Goal: Find specific page/section: Find specific page/section

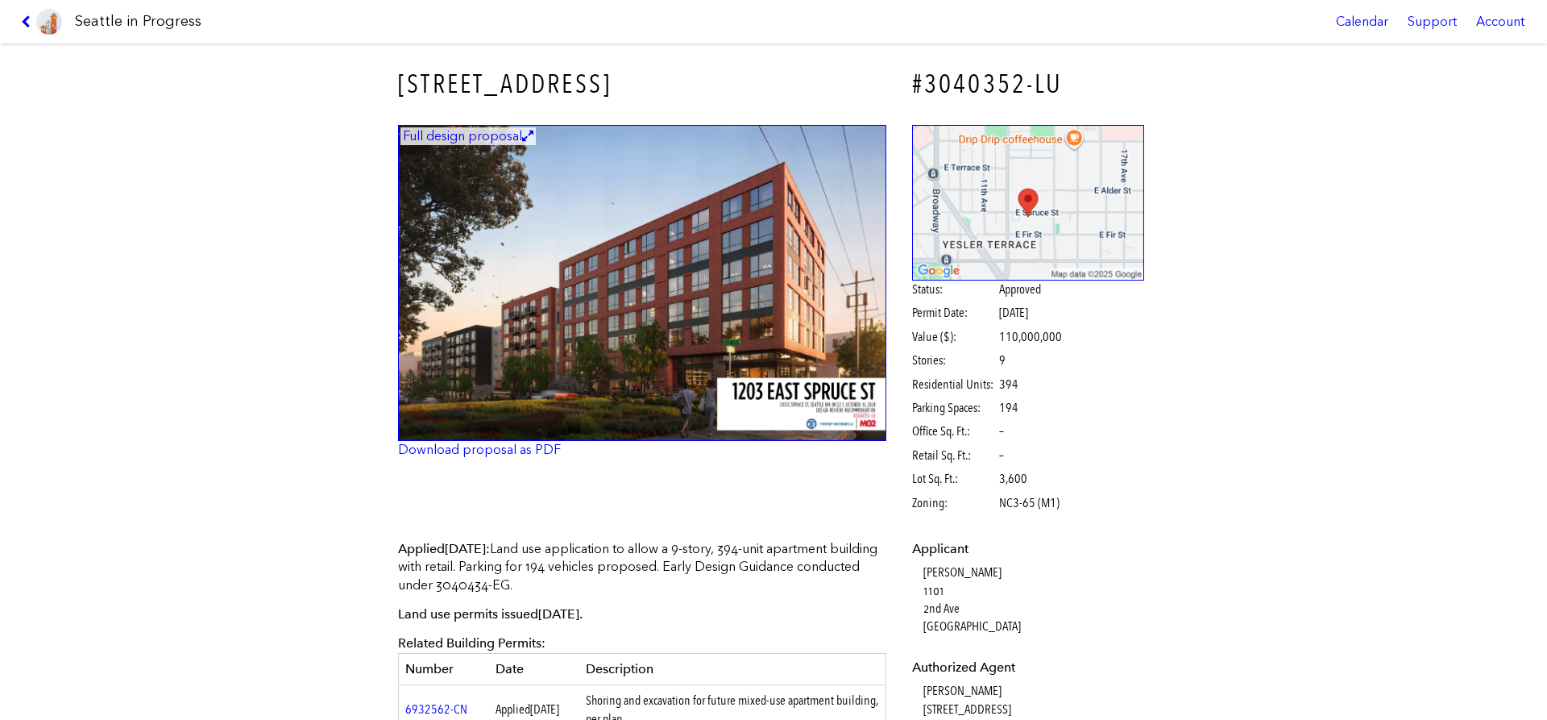
select select "*****"
drag, startPoint x: 430, startPoint y: 87, endPoint x: 588, endPoint y: 93, distance: 158.1
click at [587, 93] on h3 "[STREET_ADDRESS]" at bounding box center [642, 84] width 488 height 36
click at [597, 89] on h3 "[STREET_ADDRESS]" at bounding box center [642, 84] width 488 height 36
drag, startPoint x: 608, startPoint y: 87, endPoint x: 404, endPoint y: 77, distance: 204.1
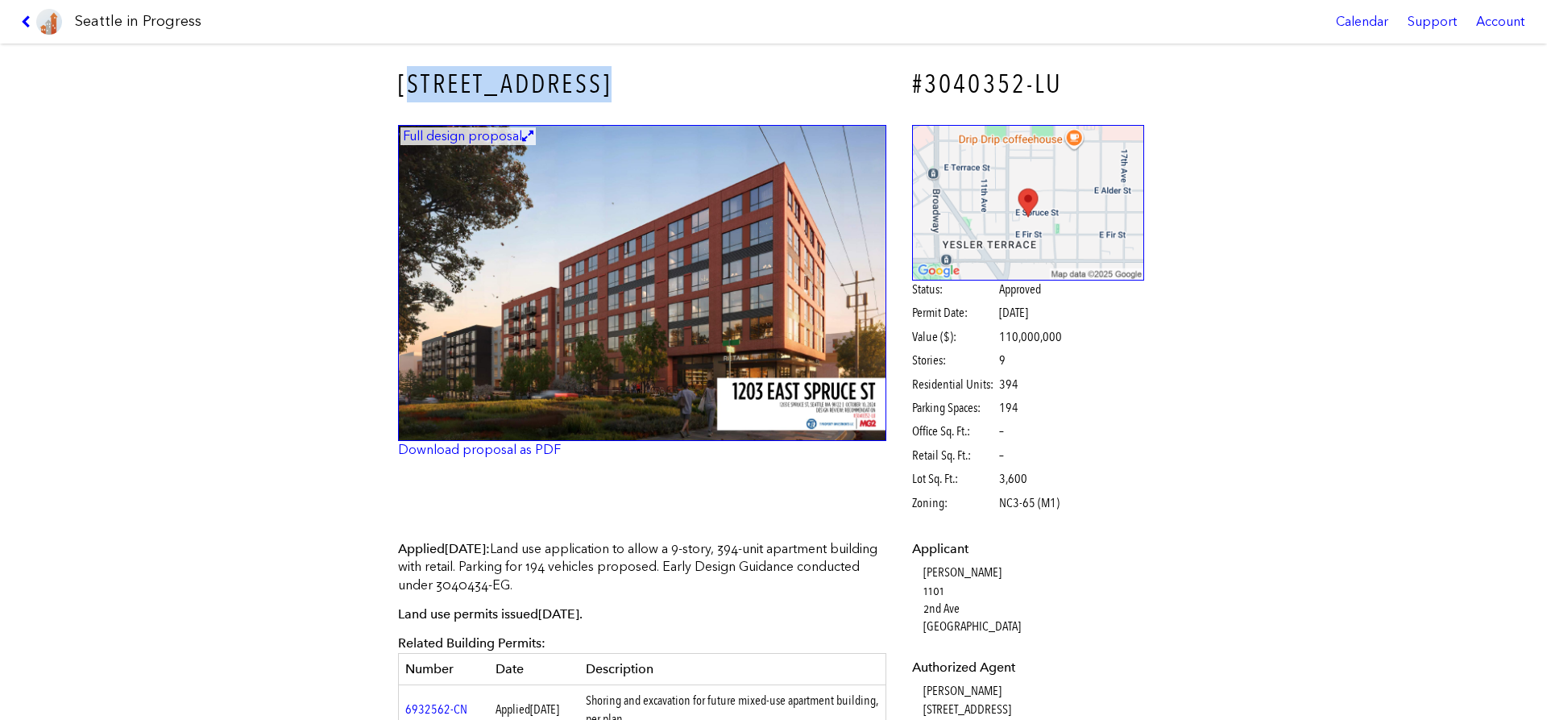
click at [404, 77] on h3 "[STREET_ADDRESS]" at bounding box center [642, 84] width 488 height 36
click at [403, 77] on h3 "[STREET_ADDRESS]" at bounding box center [642, 84] width 488 height 36
drag, startPoint x: 402, startPoint y: 77, endPoint x: 616, endPoint y: 81, distance: 213.6
click at [616, 81] on h3 "[STREET_ADDRESS]" at bounding box center [642, 84] width 488 height 36
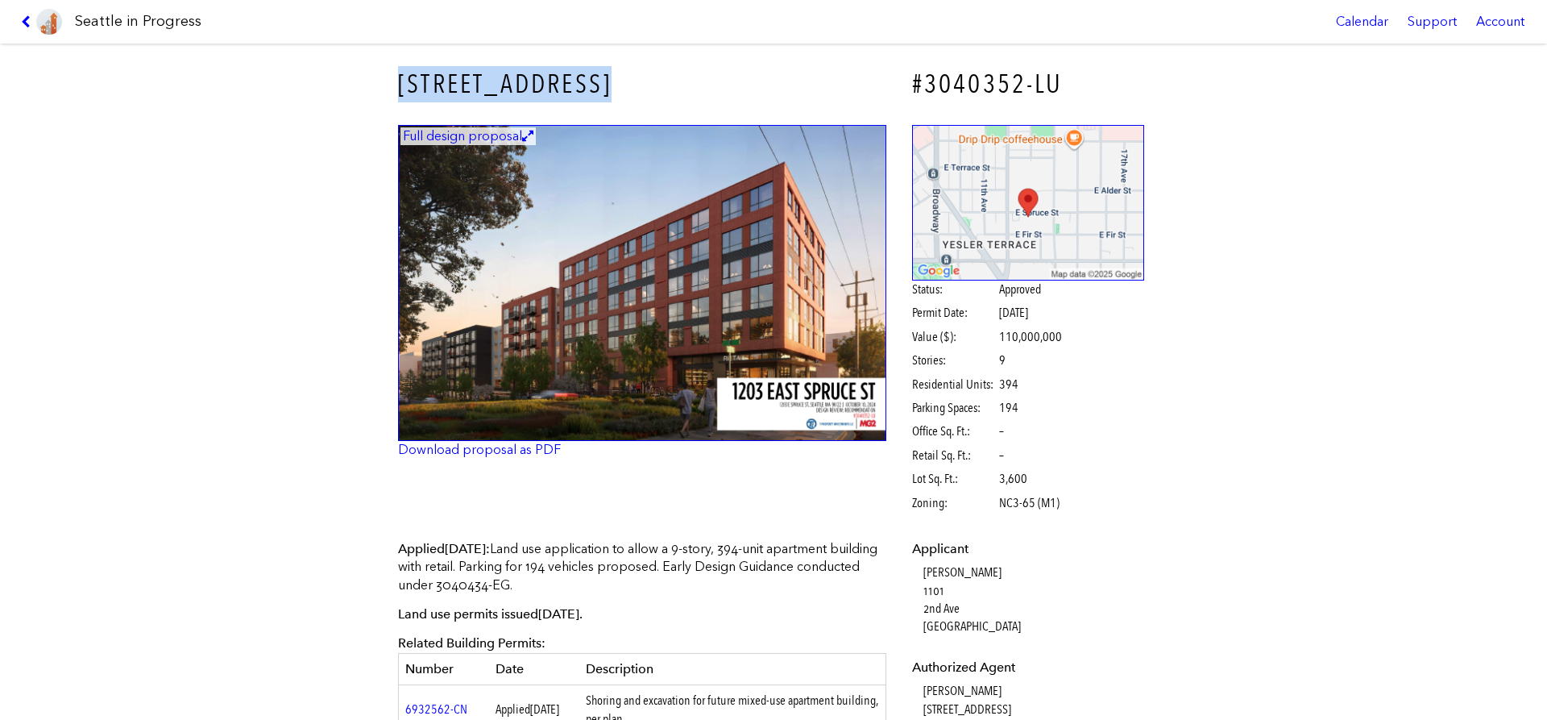
drag, startPoint x: 616, startPoint y: 81, endPoint x: 417, endPoint y: 70, distance: 199.4
click at [417, 70] on h3 "[STREET_ADDRESS]" at bounding box center [642, 84] width 488 height 36
click at [415, 73] on h3 "[STREET_ADDRESS]" at bounding box center [642, 84] width 488 height 36
drag, startPoint x: 392, startPoint y: 79, endPoint x: 608, endPoint y: 72, distance: 216.1
click at [608, 72] on div "[STREET_ADDRESS]" at bounding box center [642, 84] width 511 height 59
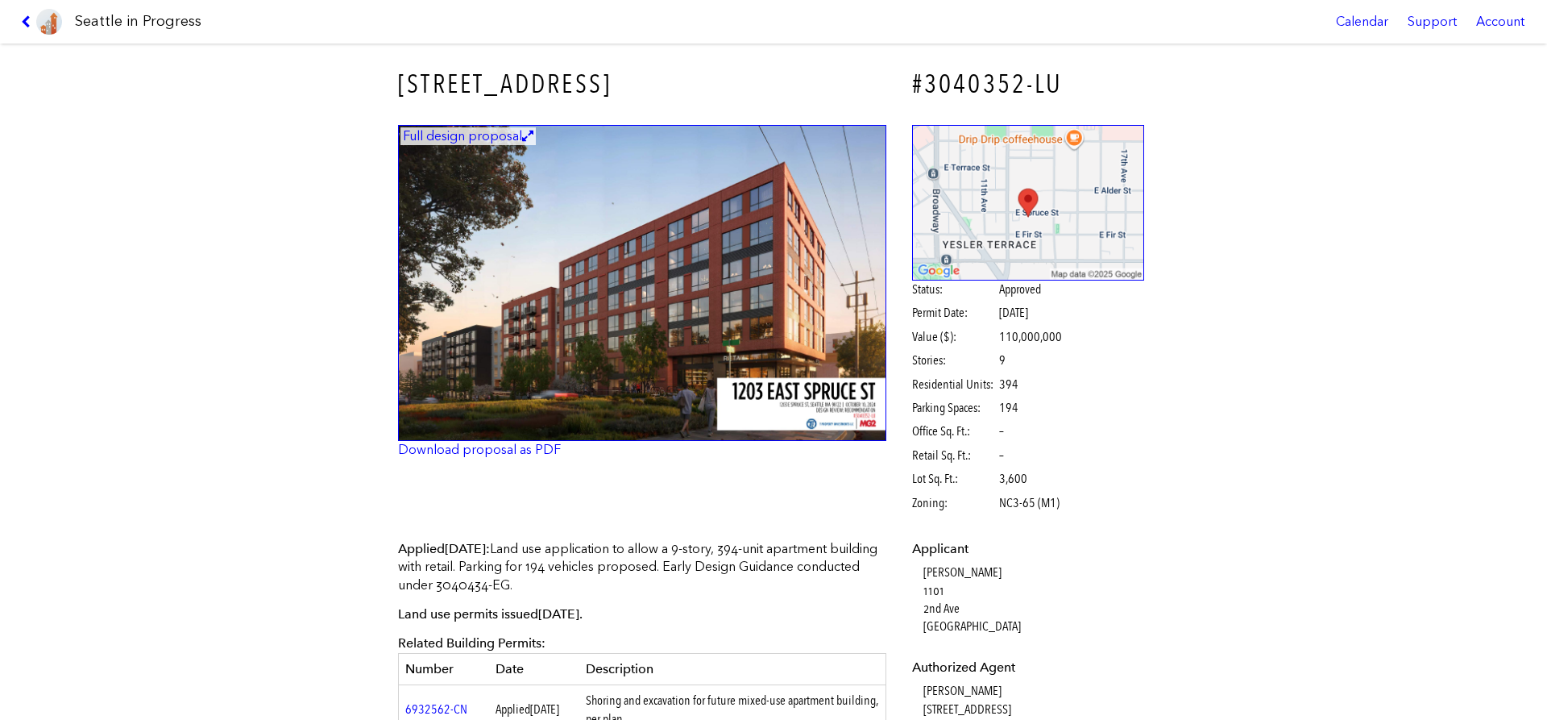
click at [609, 72] on h3 "[STREET_ADDRESS]" at bounding box center [642, 84] width 488 height 36
drag, startPoint x: 487, startPoint y: 73, endPoint x: 390, endPoint y: 78, distance: 96.9
click at [392, 78] on div "[STREET_ADDRESS]" at bounding box center [642, 84] width 511 height 59
click at [389, 78] on div "[STREET_ADDRESS]" at bounding box center [642, 84] width 511 height 59
drag, startPoint x: 445, startPoint y: 87, endPoint x: 645, endPoint y: 87, distance: 199.8
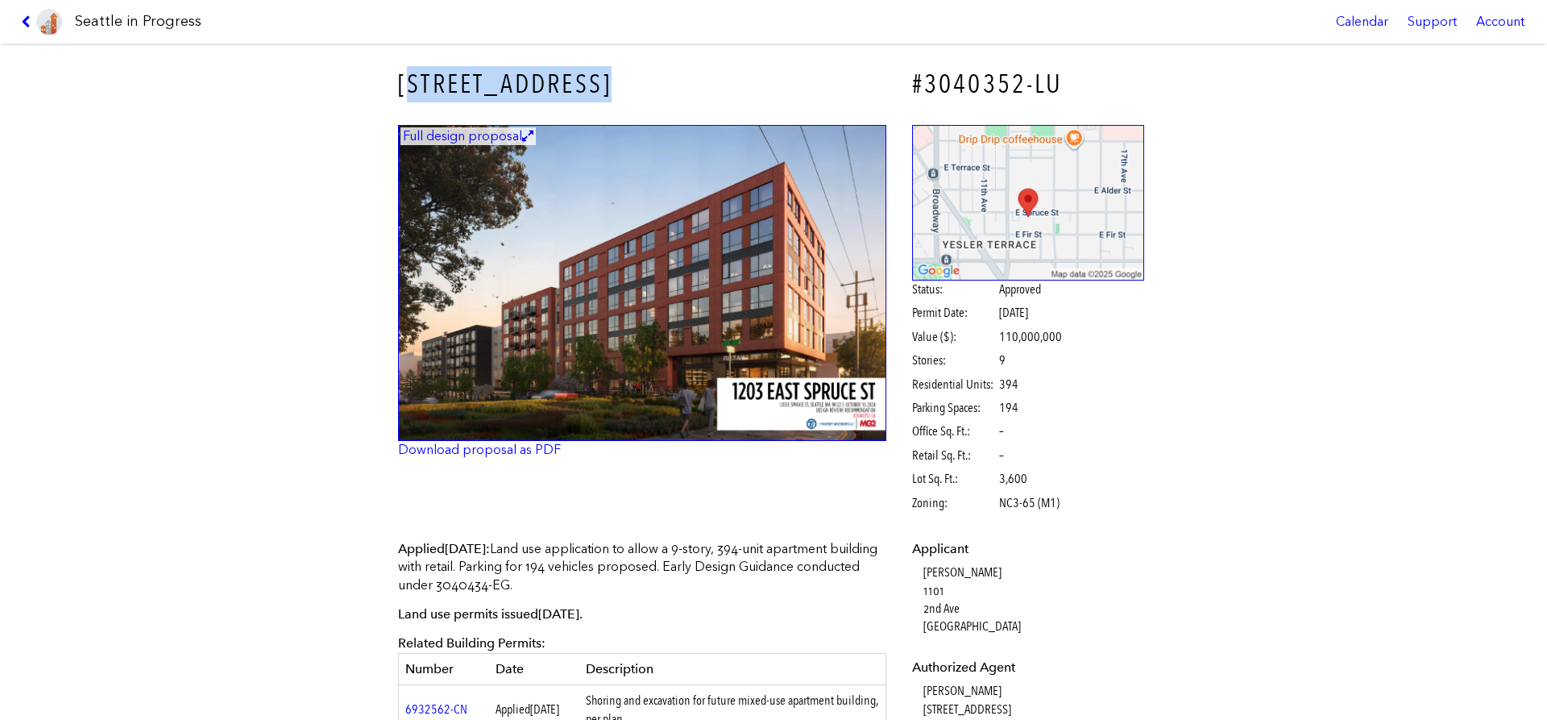
click at [643, 88] on h3 "[STREET_ADDRESS]" at bounding box center [642, 84] width 488 height 36
click at [645, 85] on h3 "[STREET_ADDRESS]" at bounding box center [642, 84] width 488 height 36
drag, startPoint x: 584, startPoint y: 81, endPoint x: 380, endPoint y: 72, distance: 204.9
click at [380, 72] on div "[STREET_ADDRESS] #3040352-LU Full design proposal Download proposal as PDF Stat…" at bounding box center [773, 382] width 1547 height 676
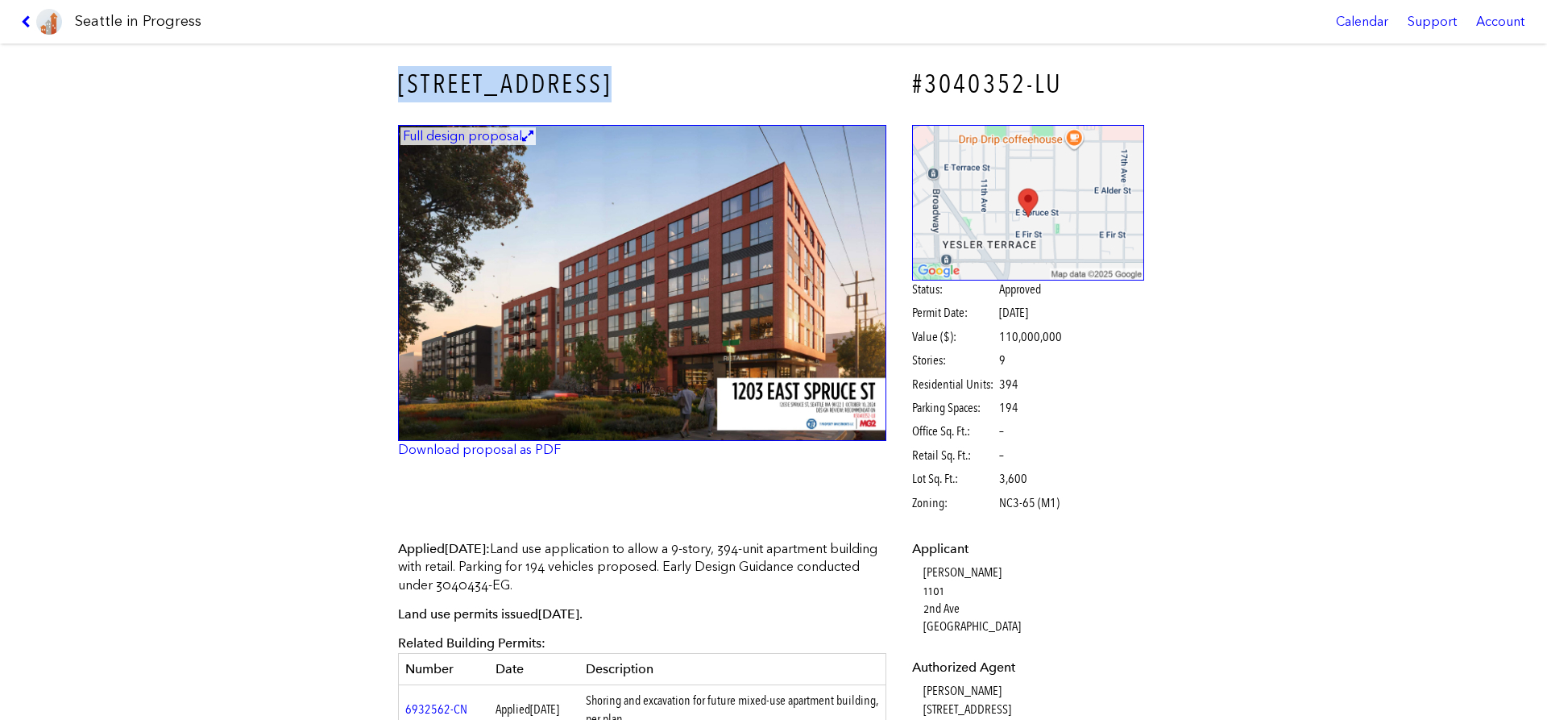
drag, startPoint x: 382, startPoint y: 73, endPoint x: 638, endPoint y: 80, distance: 256.4
click at [638, 80] on div "[STREET_ADDRESS] #3040352-LU Full design proposal Download proposal as PDF Stat…" at bounding box center [773, 382] width 1547 height 676
click at [638, 80] on h3 "[STREET_ADDRESS]" at bounding box center [642, 84] width 488 height 36
drag, startPoint x: 630, startPoint y: 80, endPoint x: 363, endPoint y: 65, distance: 267.1
click at [363, 65] on div "[STREET_ADDRESS] #3040352-LU Full design proposal Download proposal as PDF Stat…" at bounding box center [773, 382] width 1547 height 676
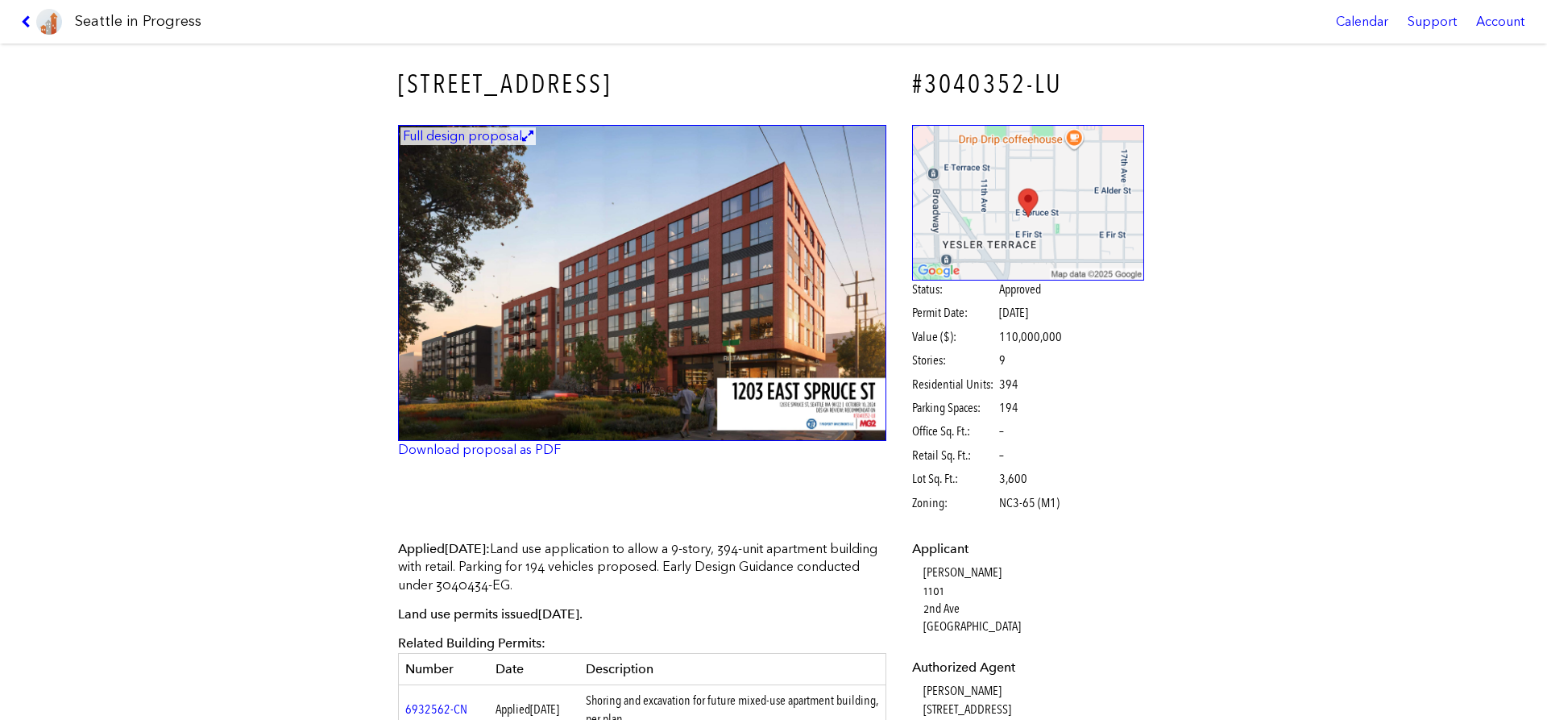
drag, startPoint x: 474, startPoint y: 67, endPoint x: 524, endPoint y: 75, distance: 50.6
click at [478, 66] on h3 "[STREET_ADDRESS]" at bounding box center [642, 84] width 488 height 36
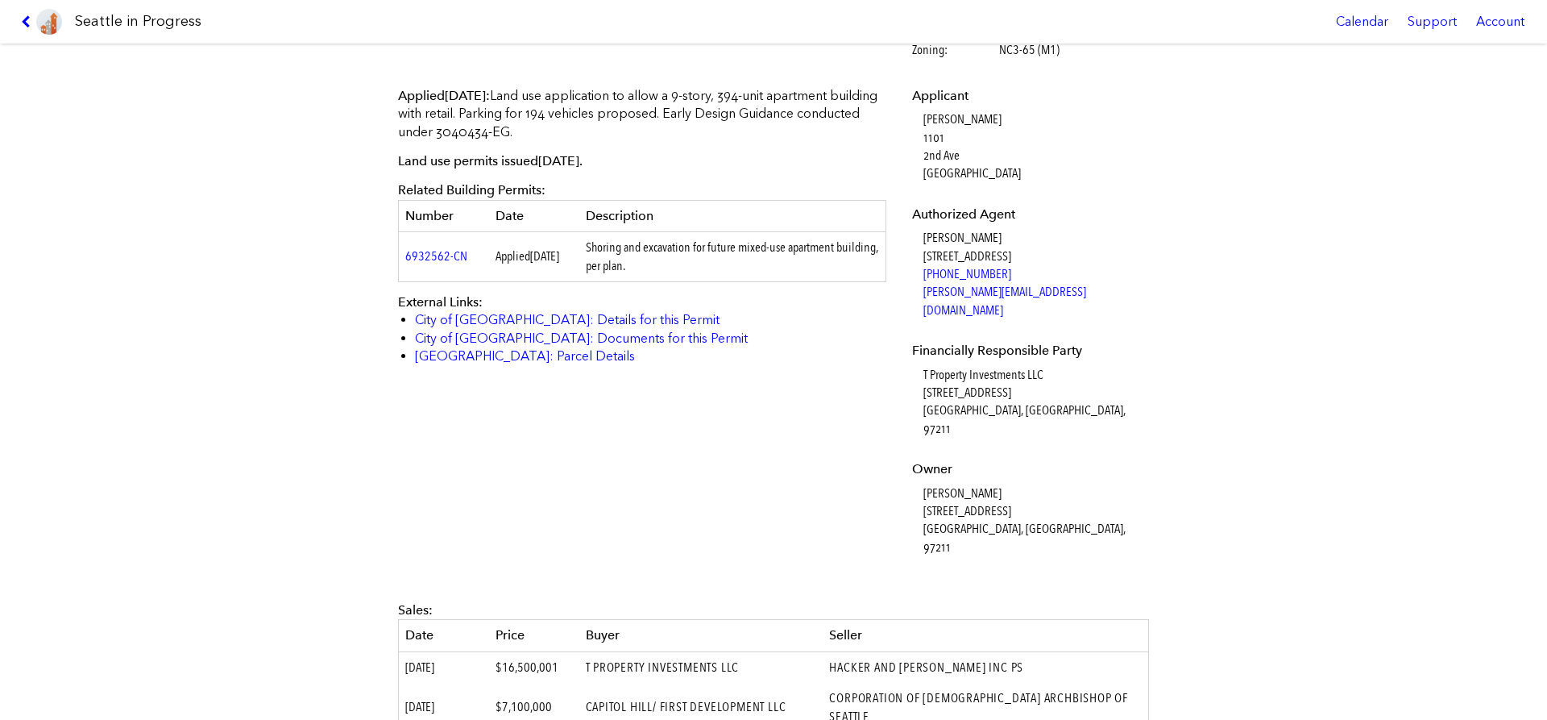
scroll to position [643, 0]
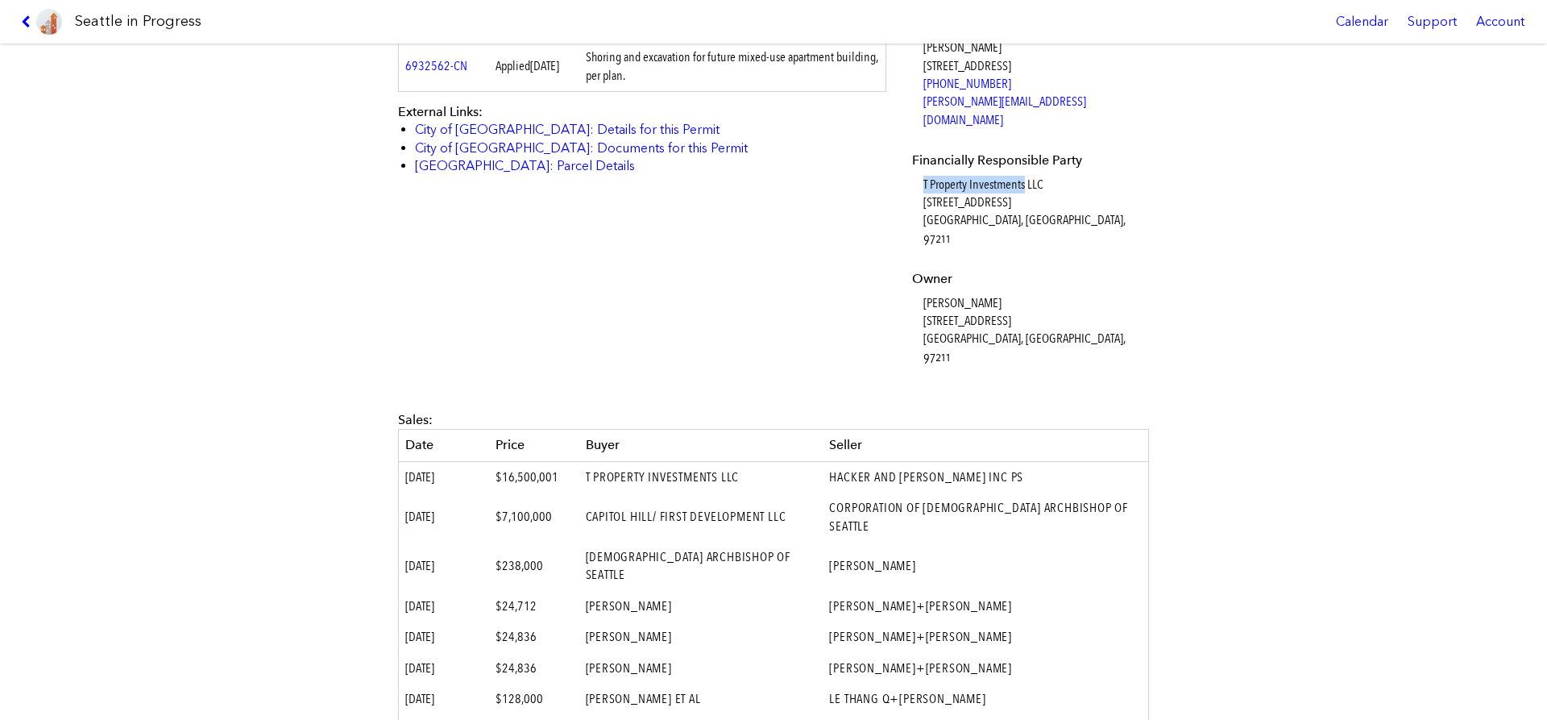
drag, startPoint x: 920, startPoint y: 166, endPoint x: 1023, endPoint y: 171, distance: 103.3
click at [1023, 171] on dl "Applicant [PERSON_NAME] [STREET_ADDRESS] Authorized Agent [PERSON_NAME] [STREET…" at bounding box center [1028, 131] width 233 height 469
copy dd "T Property Investments"
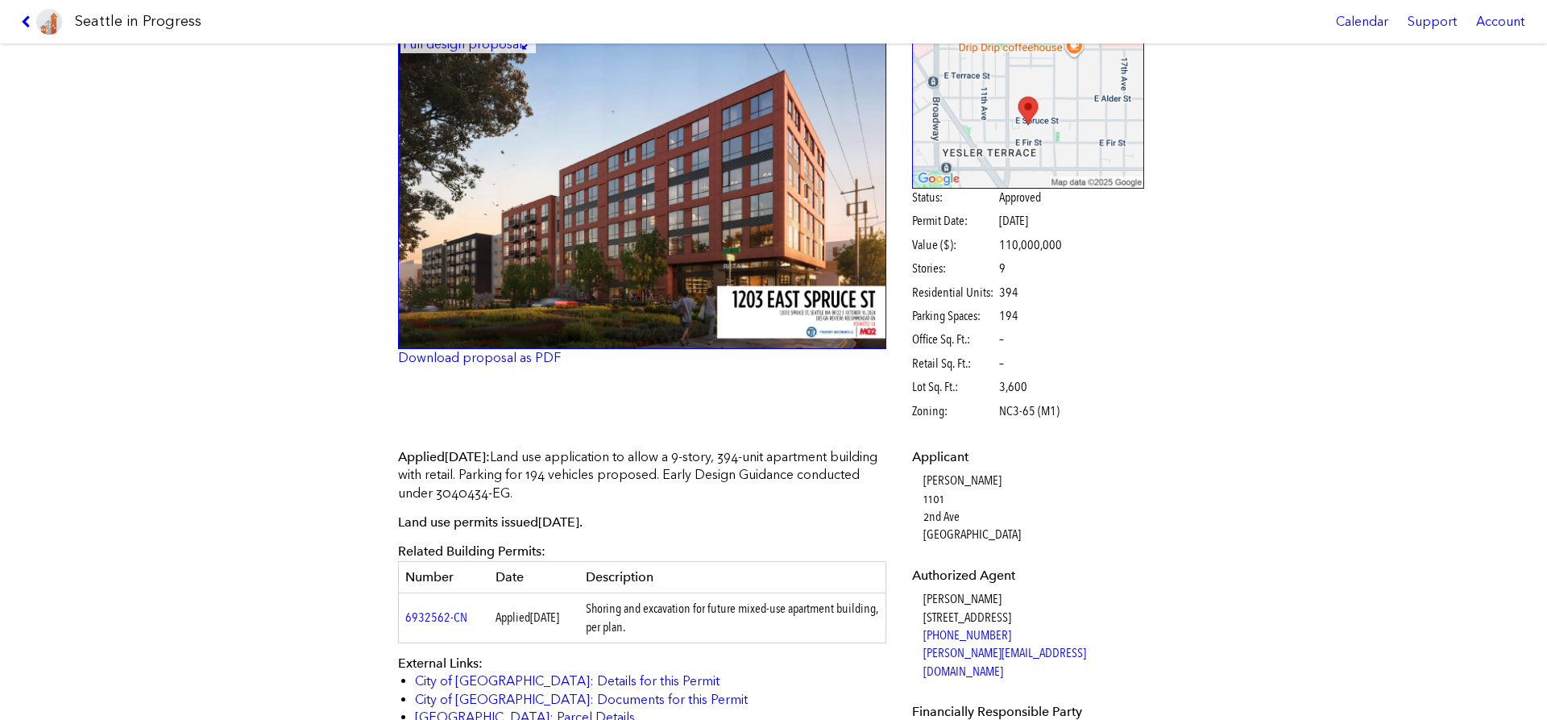
click at [1214, 650] on div "[STREET_ADDRESS] #3040352-LU Full design proposal Download proposal as PDF Stat…" at bounding box center [773, 382] width 1547 height 676
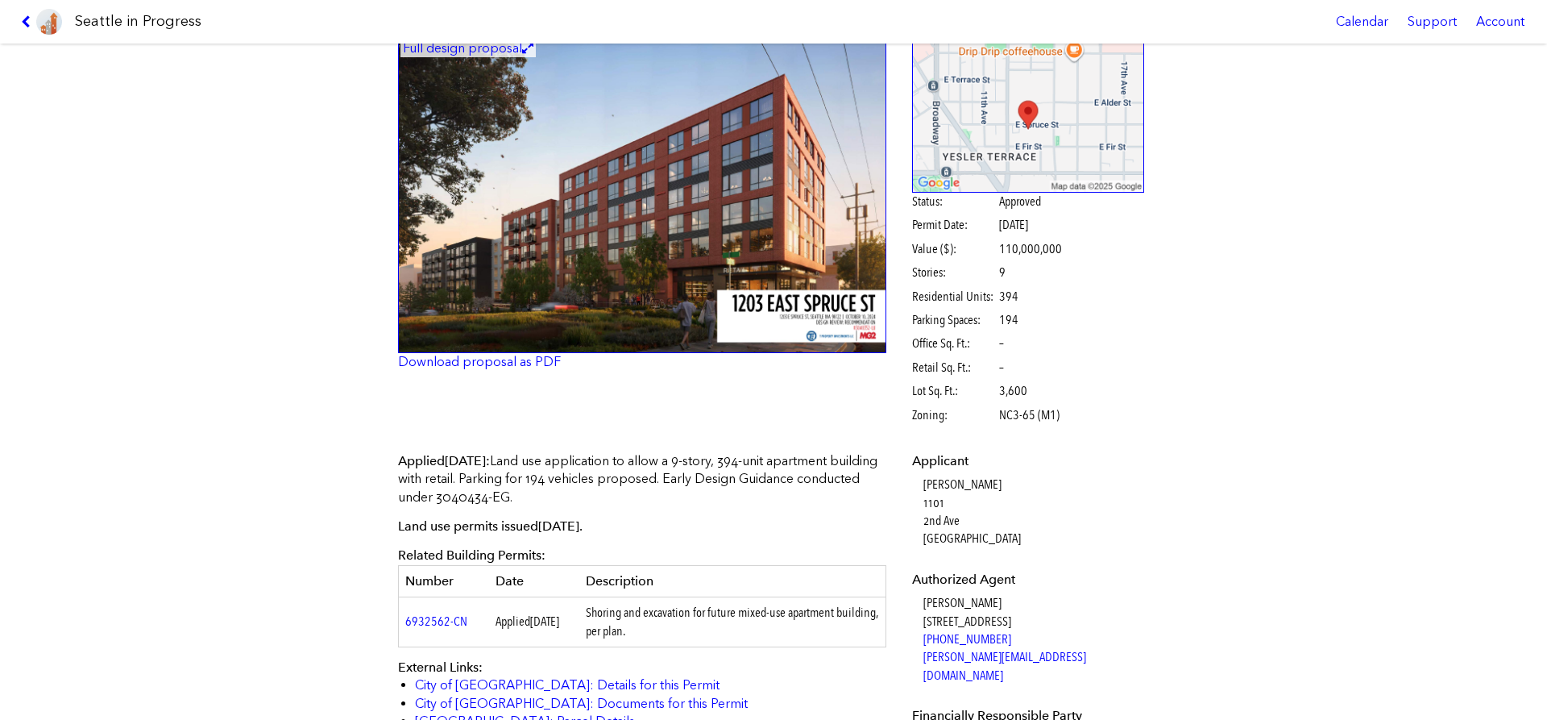
scroll to position [0, 0]
